Goal: Information Seeking & Learning: Find specific fact

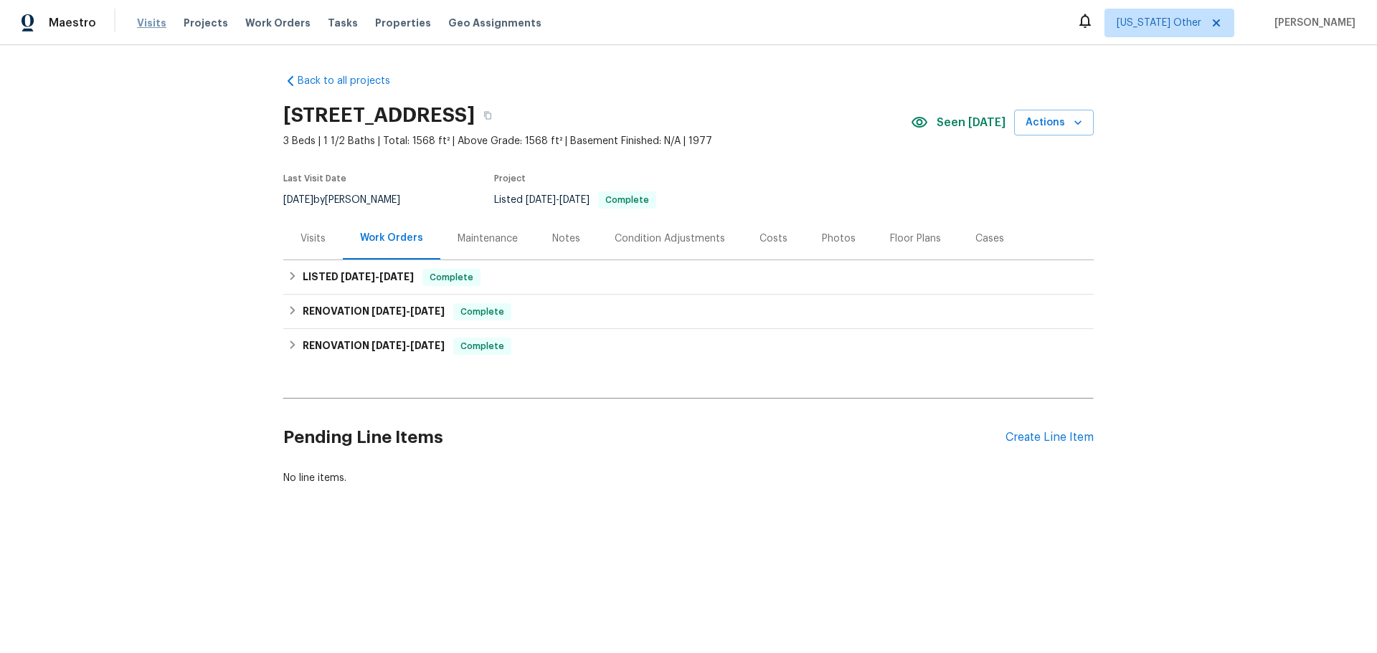
click at [138, 25] on span "Visits" at bounding box center [151, 23] width 29 height 14
click at [317, 248] on div "Visits" at bounding box center [313, 238] width 60 height 42
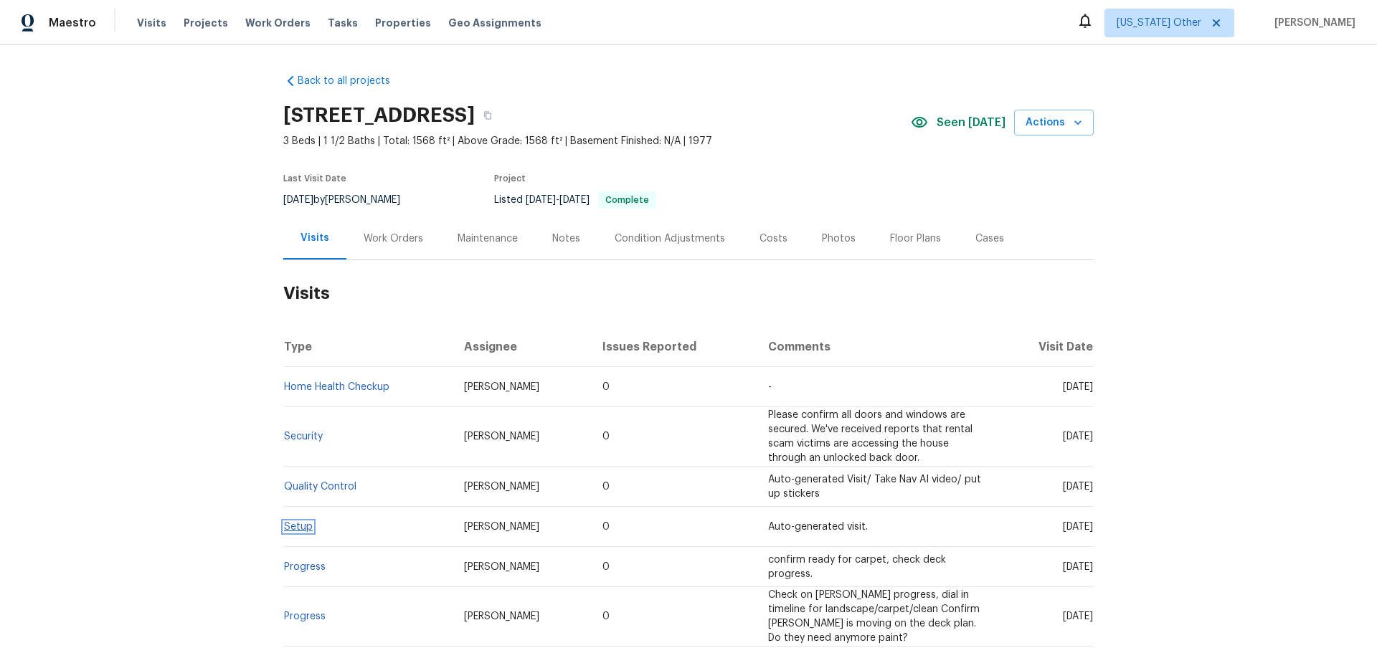
click at [296, 526] on link "Setup" at bounding box center [298, 527] width 29 height 10
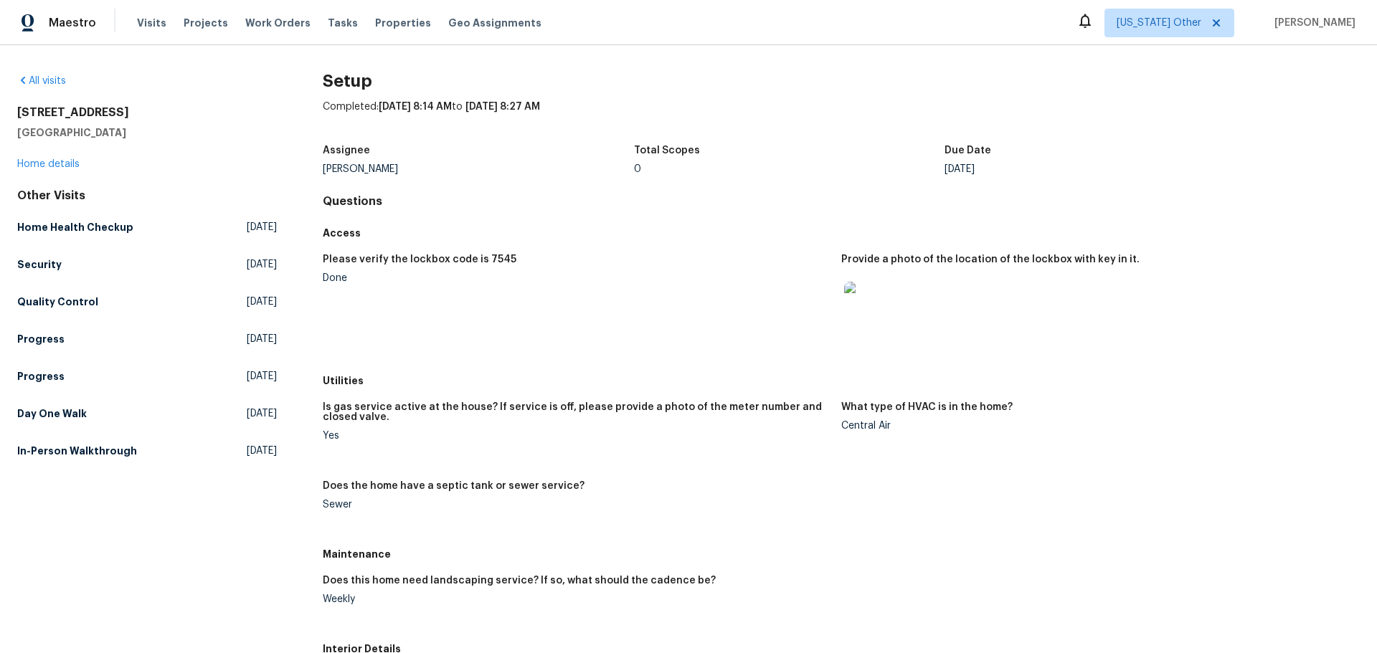
click at [863, 303] on img at bounding box center [867, 305] width 46 height 46
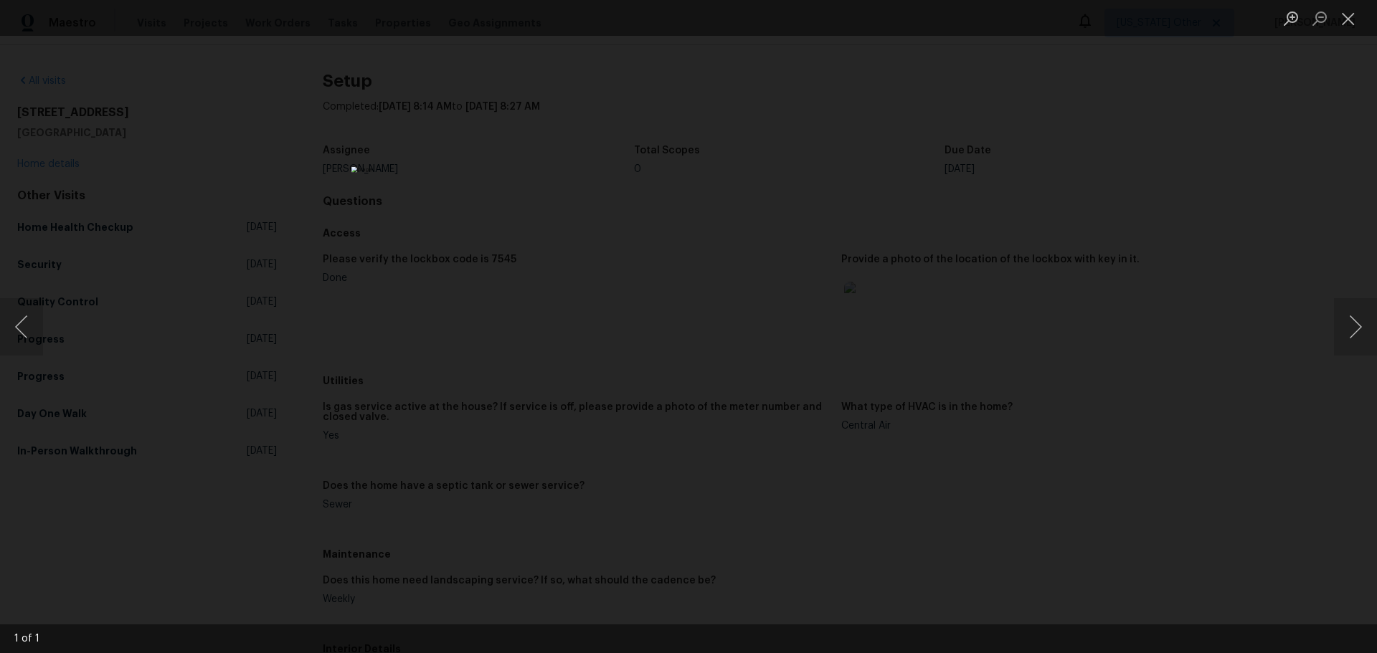
click at [1030, 359] on div "Lightbox" at bounding box center [688, 326] width 1377 height 653
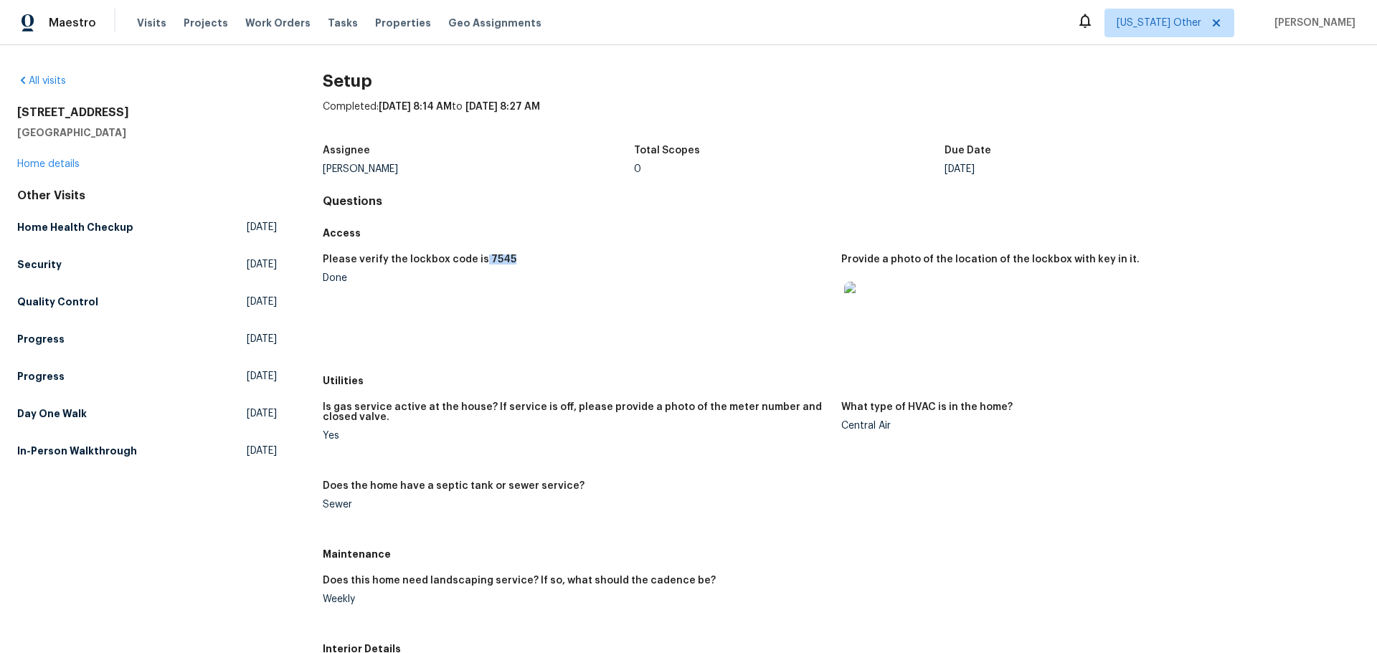
drag, startPoint x: 507, startPoint y: 262, endPoint x: 476, endPoint y: 269, distance: 31.5
click at [476, 269] on div "Please verify the lockbox code is 7545" at bounding box center [576, 264] width 507 height 19
